Goal: Information Seeking & Learning: Understand process/instructions

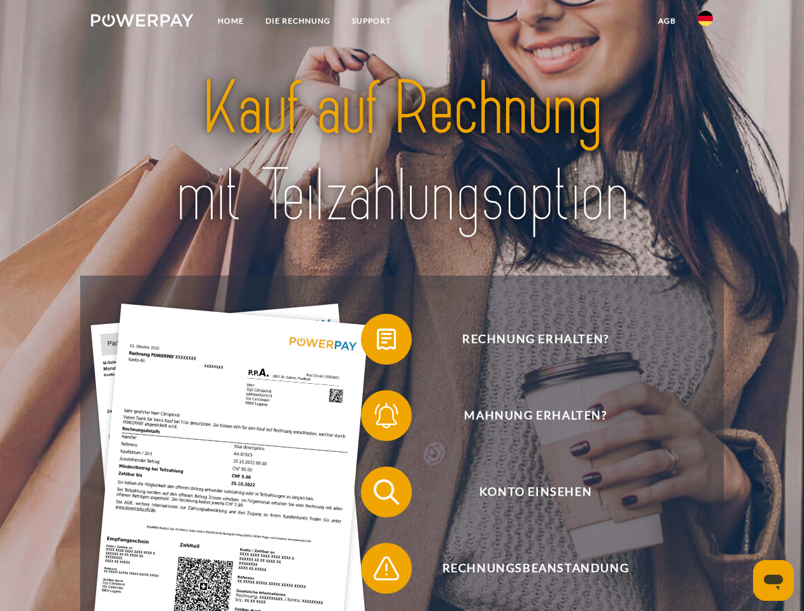
click at [142, 22] on img at bounding box center [142, 20] width 103 height 13
click at [705, 22] on img at bounding box center [705, 18] width 15 height 15
click at [667, 21] on link "agb" at bounding box center [667, 21] width 39 height 23
click at [377, 342] on span at bounding box center [368, 340] width 64 height 64
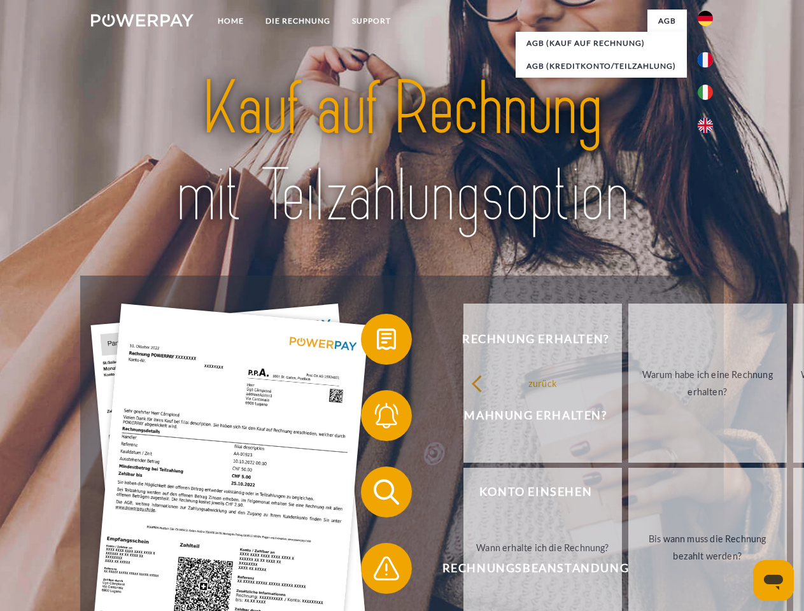
click at [377, 418] on span at bounding box center [368, 416] width 64 height 64
click at [628, 495] on link "Bis wann muss die Rechnung bezahlt werden?" at bounding box center [707, 547] width 159 height 159
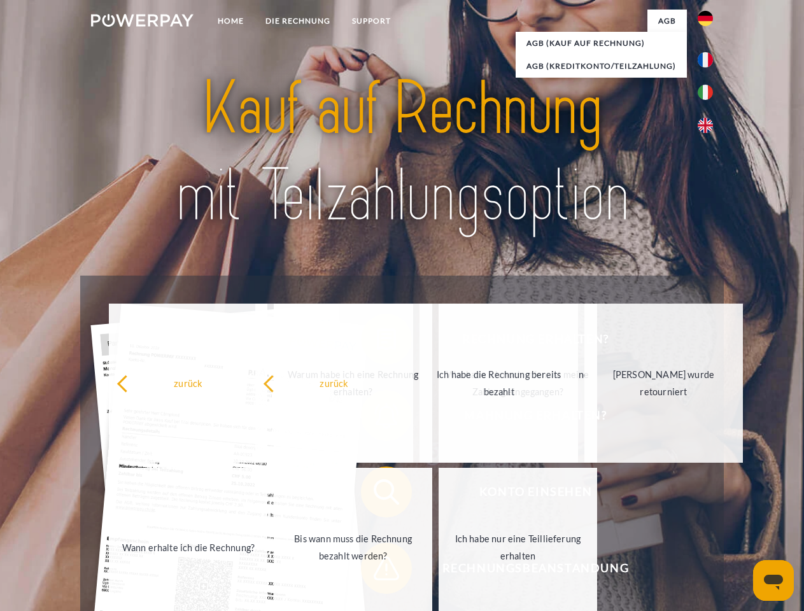
click at [377, 571] on span at bounding box center [368, 569] width 64 height 64
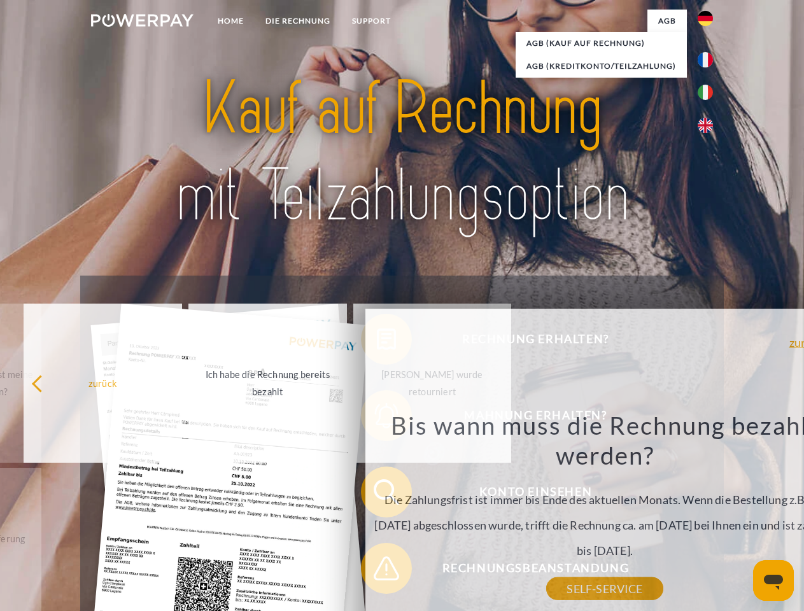
click at [774, 581] on icon "Messaging-Fenster öffnen" at bounding box center [773, 582] width 19 height 15
